Goal: Task Accomplishment & Management: Use online tool/utility

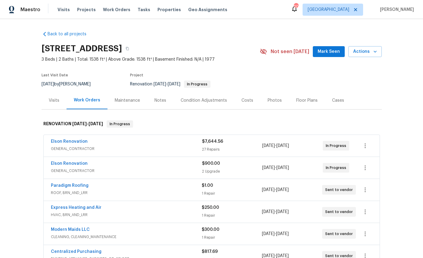
click at [366, 48] on span "Actions" at bounding box center [365, 52] width 24 height 8
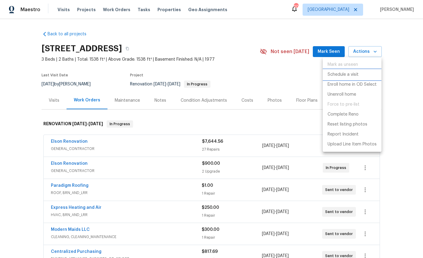
click at [345, 74] on p "Schedule a visit" at bounding box center [343, 74] width 31 height 6
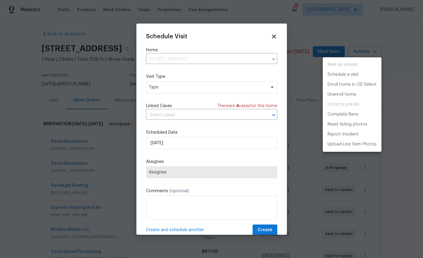
click at [193, 85] on div at bounding box center [211, 129] width 423 height 258
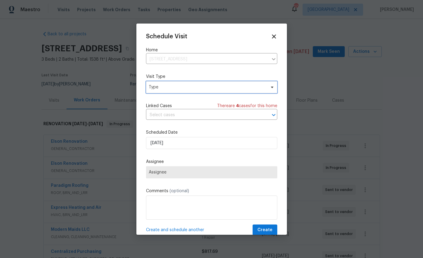
click at [180, 89] on span "Type" at bounding box center [207, 87] width 117 height 6
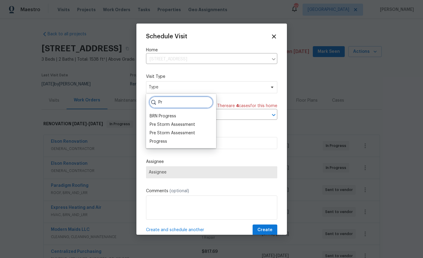
type input "Pr"
click at [158, 141] on div "Progress" at bounding box center [158, 141] width 17 height 6
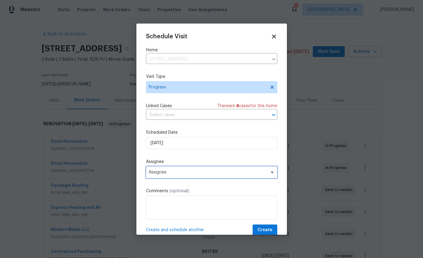
click at [186, 169] on span "Assignee" at bounding box center [211, 172] width 131 height 12
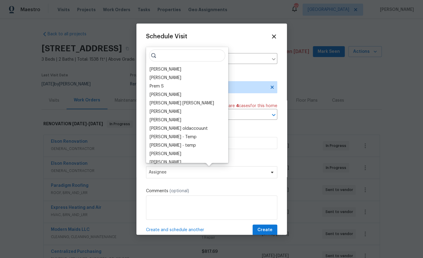
click at [165, 70] on div "[PERSON_NAME]" at bounding box center [166, 69] width 32 height 6
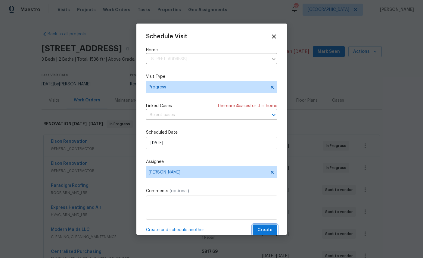
click at [265, 227] on span "Create" at bounding box center [265, 230] width 15 height 8
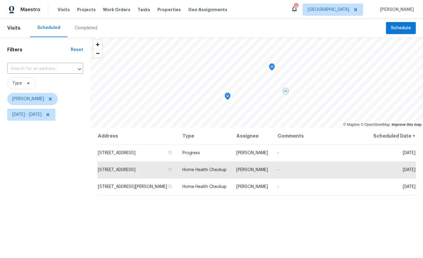
click at [269, 66] on icon "Map marker" at bounding box center [271, 67] width 5 height 7
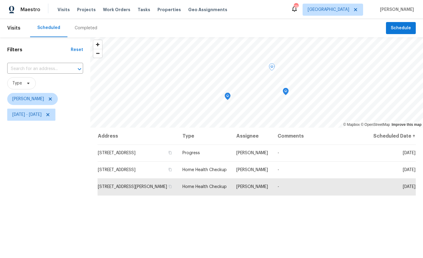
click at [229, 95] on icon "Map marker" at bounding box center [228, 96] width 2 height 2
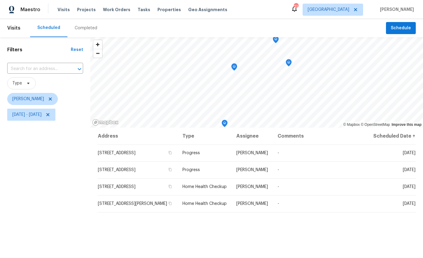
click at [227, 121] on icon "Map marker" at bounding box center [224, 123] width 5 height 7
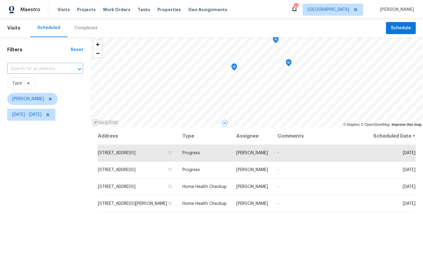
click at [234, 65] on icon "Map marker" at bounding box center [234, 66] width 3 height 2
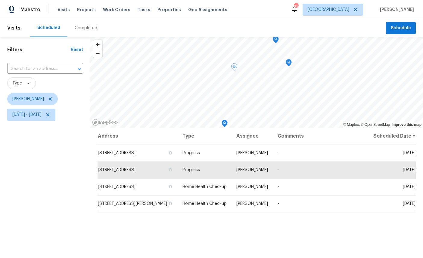
click at [222, 123] on icon "Map marker" at bounding box center [224, 123] width 5 height 7
